Goal: Task Accomplishment & Management: Manage account settings

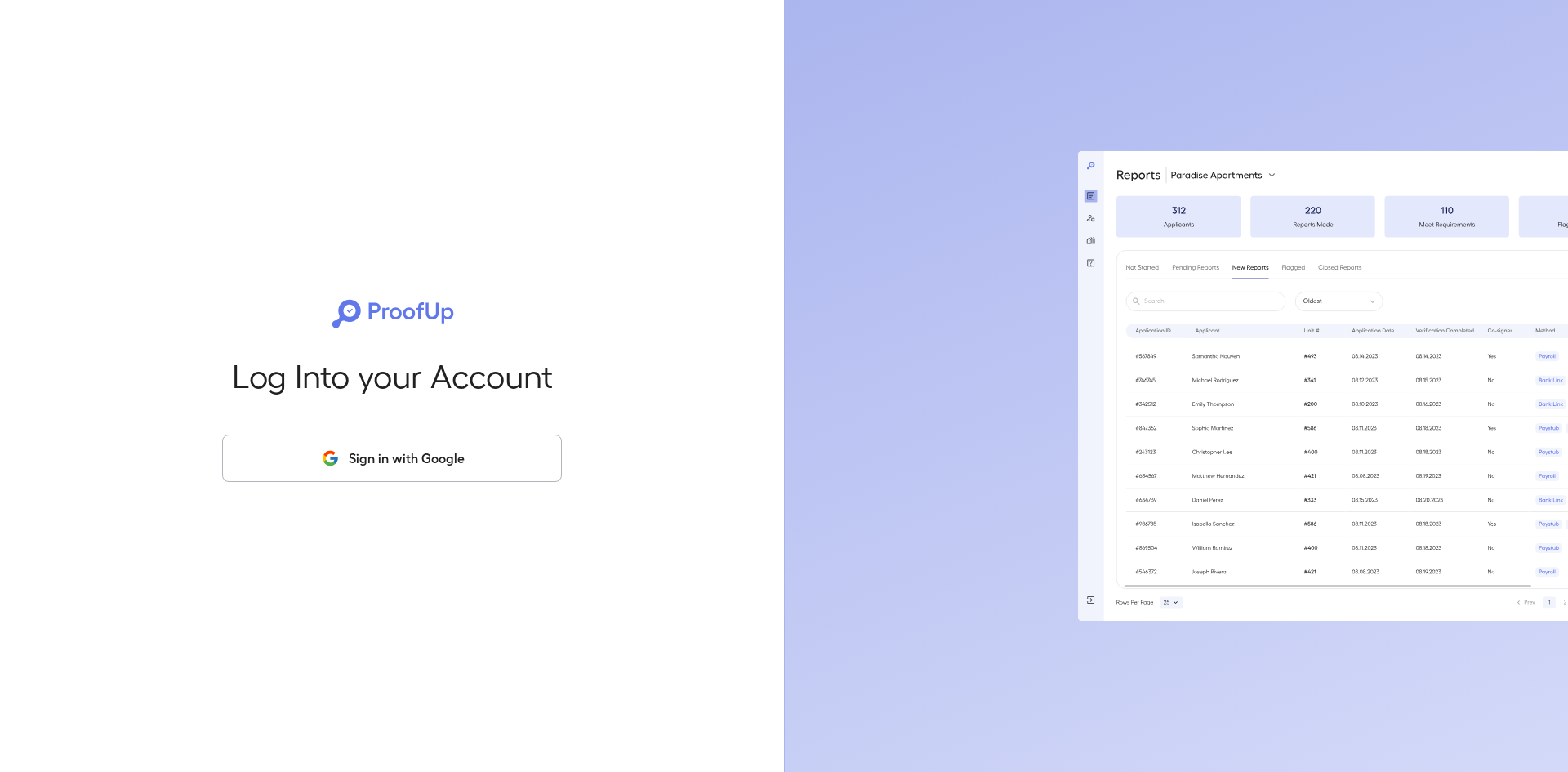
click at [391, 463] on button "Sign in with Google" at bounding box center [392, 458] width 339 height 47
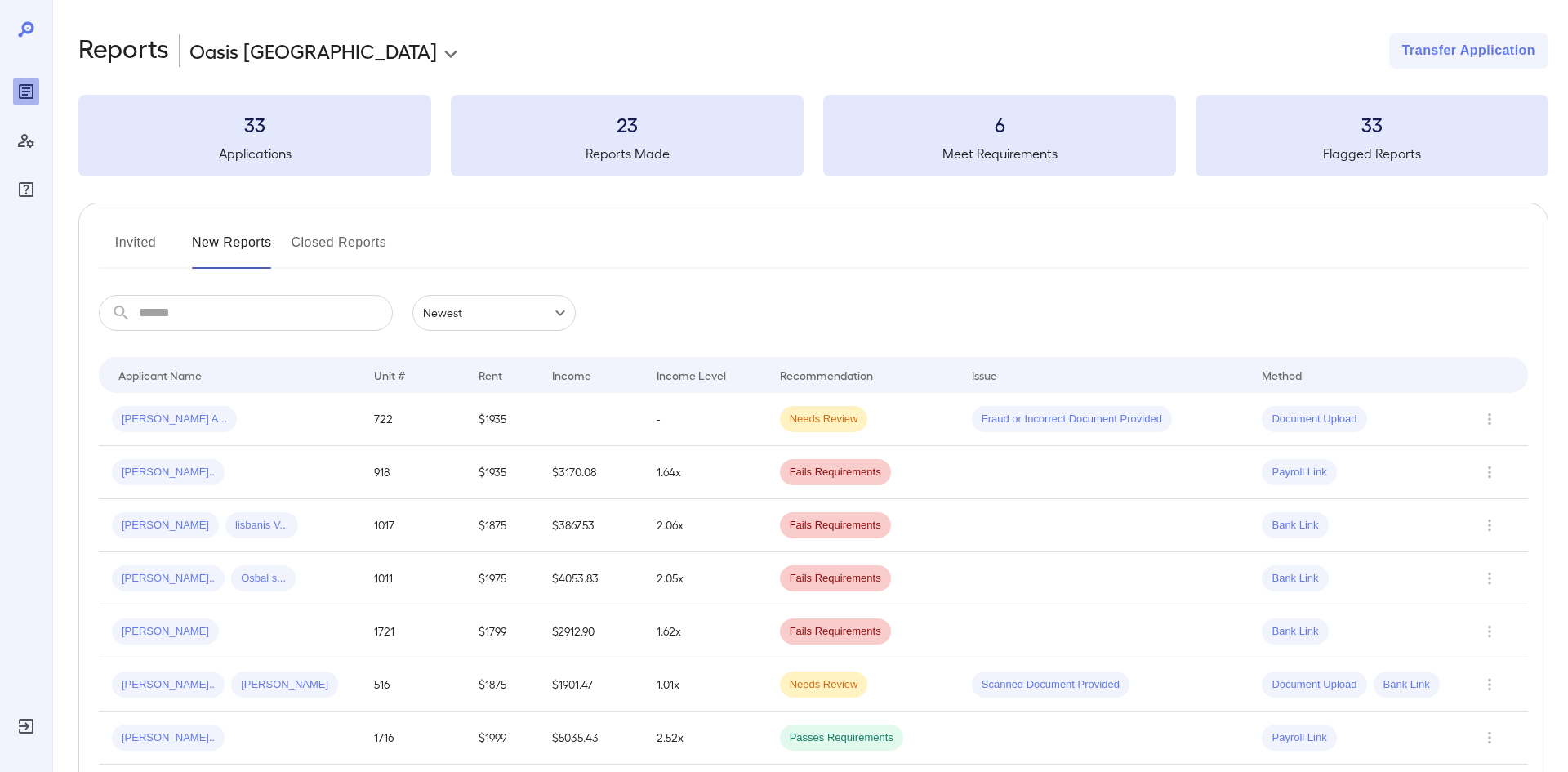
click at [26, 22] on icon at bounding box center [25, 29] width 15 height 15
click at [27, 30] on icon at bounding box center [25, 29] width 20 height 20
click at [28, 31] on icon at bounding box center [25, 29] width 15 height 15
click at [24, 22] on icon at bounding box center [25, 29] width 20 height 20
click at [139, 421] on span "[PERSON_NAME] A..." at bounding box center [174, 419] width 125 height 15
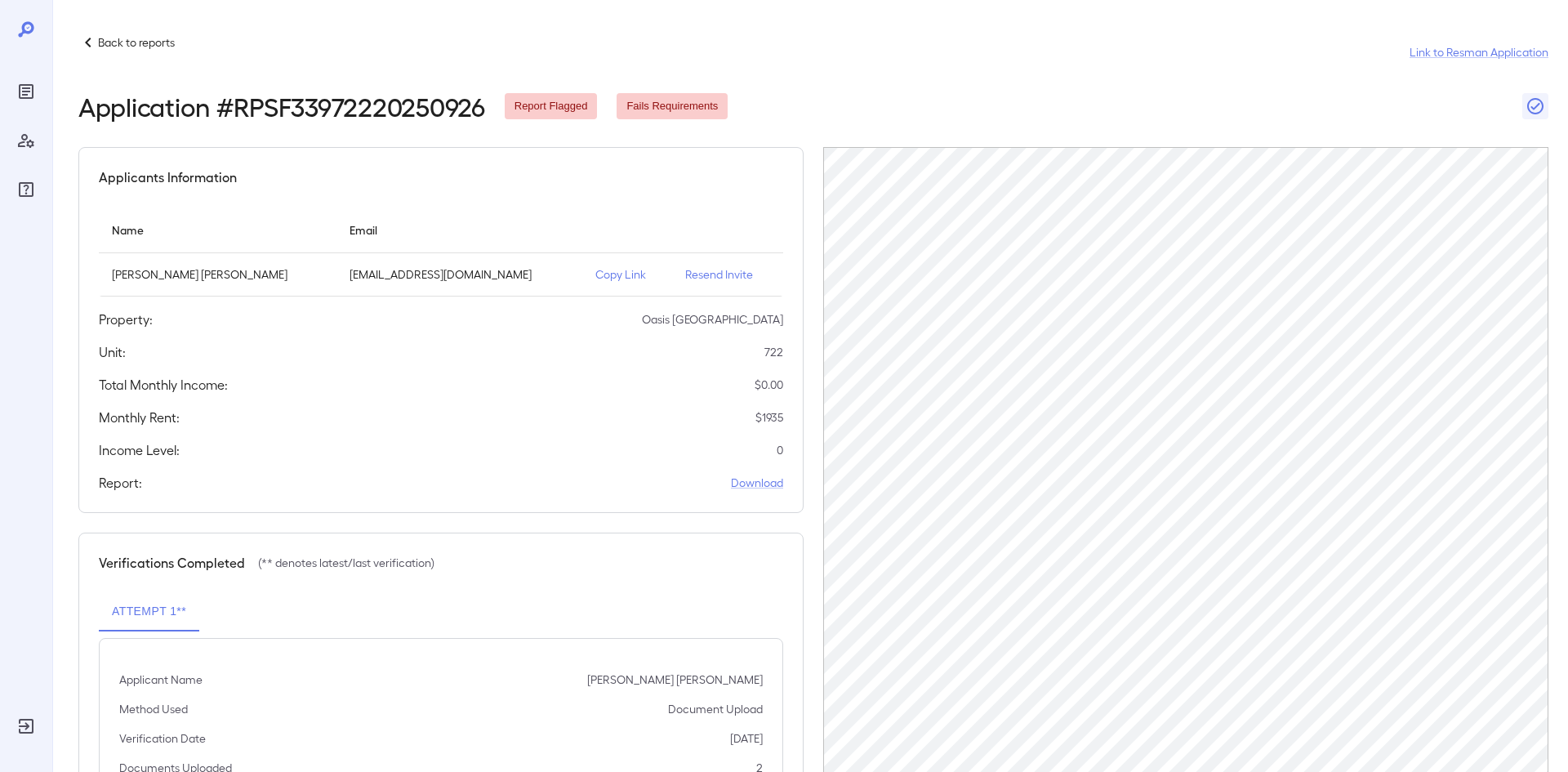
click at [695, 280] on p "Resend Invite" at bounding box center [727, 273] width 85 height 16
click at [689, 273] on p "Resend Invite" at bounding box center [727, 273] width 85 height 16
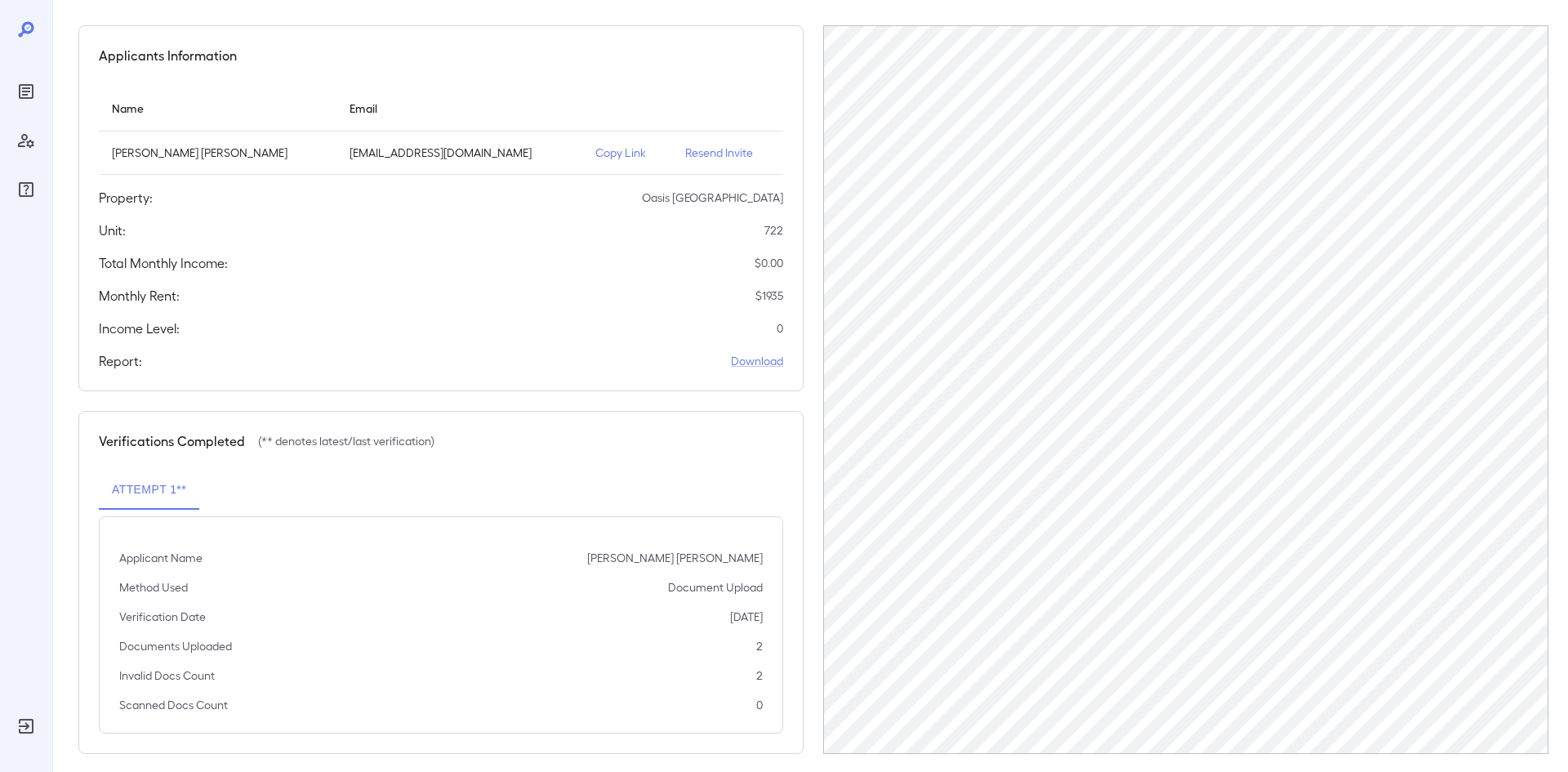
scroll to position [137, 0]
